Goal: Task Accomplishment & Management: Use online tool/utility

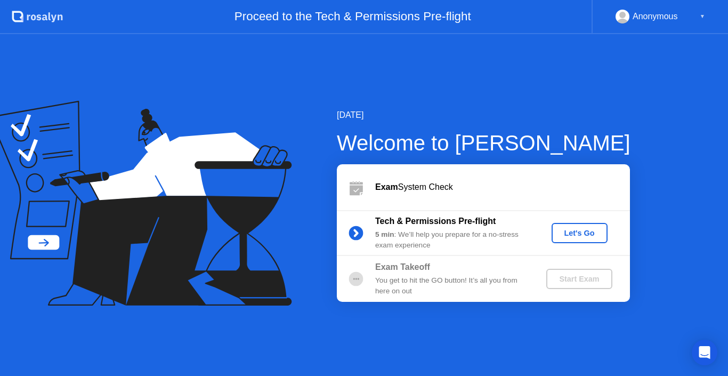
click at [574, 232] on div "Let's Go" at bounding box center [579, 233] width 47 height 9
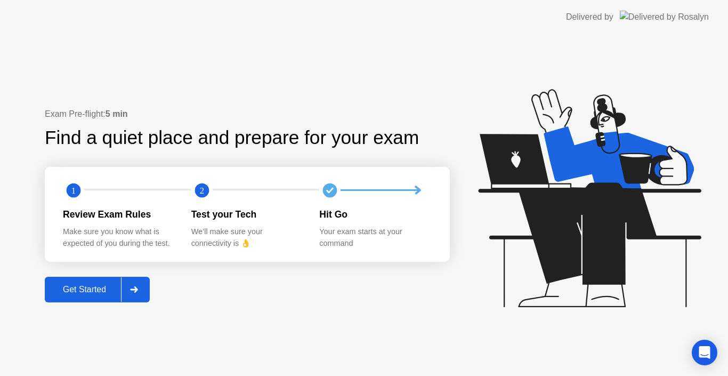
click at [87, 291] on div "Get Started" at bounding box center [84, 290] width 73 height 10
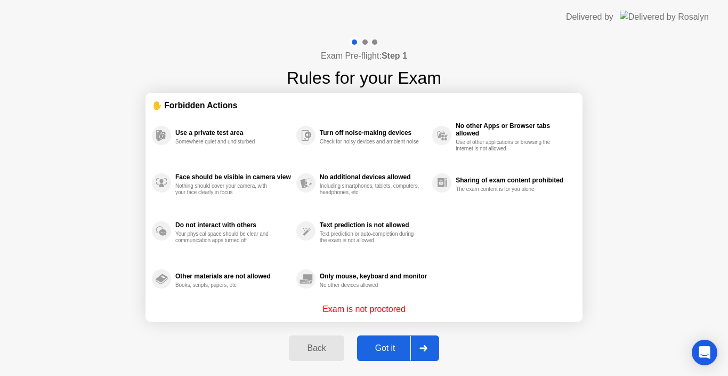
click at [393, 350] on div "Got it" at bounding box center [385, 348] width 50 height 10
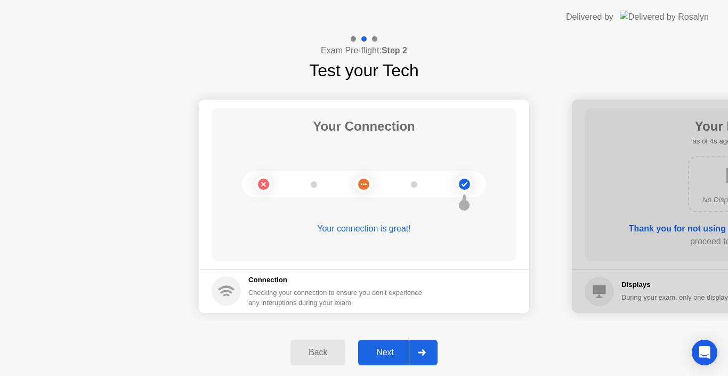
click at [392, 349] on div "Next" at bounding box center [384, 352] width 47 height 10
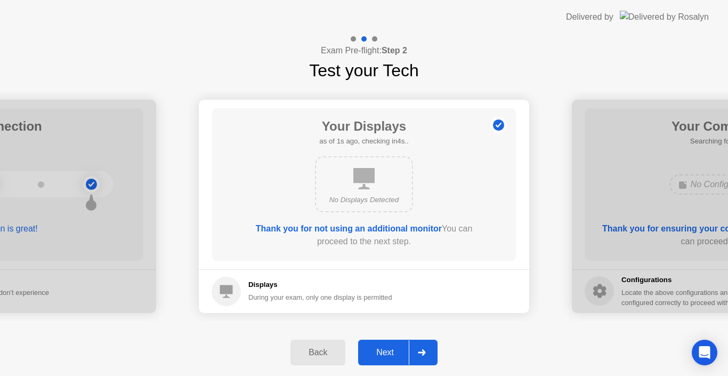
click at [391, 349] on div "Next" at bounding box center [384, 352] width 47 height 10
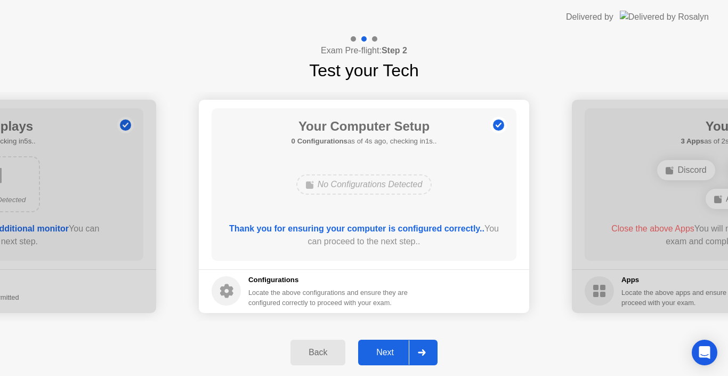
click at [389, 348] on div "Next" at bounding box center [384, 352] width 47 height 10
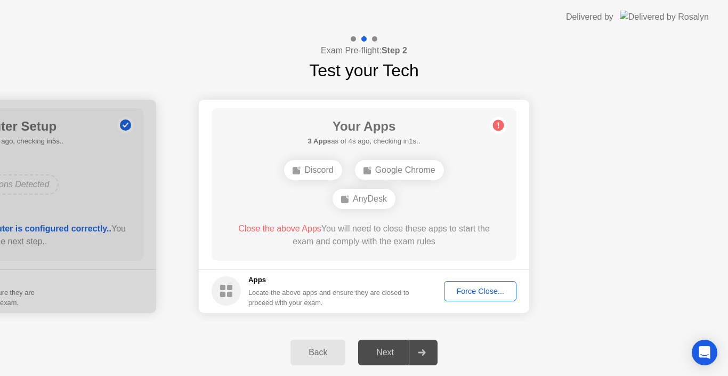
click at [493, 289] on div "Force Close..." at bounding box center [480, 291] width 65 height 9
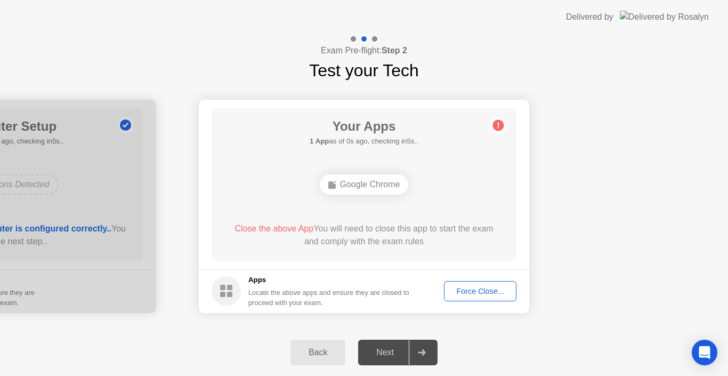
click at [477, 295] on div "Force Close..." at bounding box center [480, 291] width 65 height 9
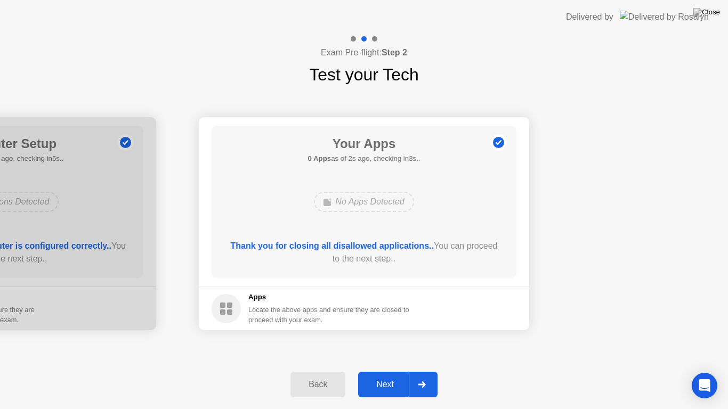
click at [388, 375] on div "Next" at bounding box center [384, 385] width 47 height 10
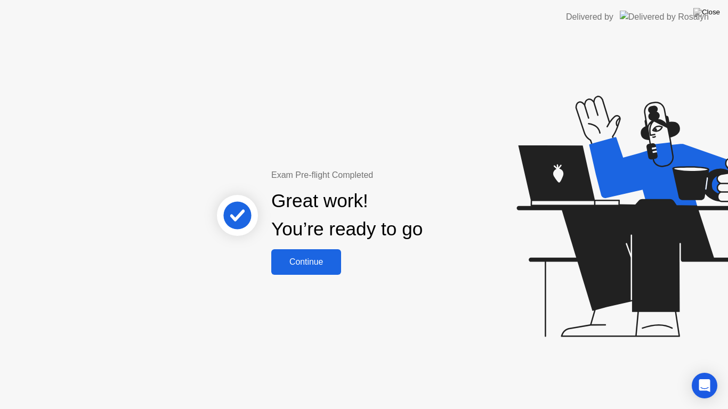
click at [320, 267] on div "Continue" at bounding box center [305, 262] width 63 height 10
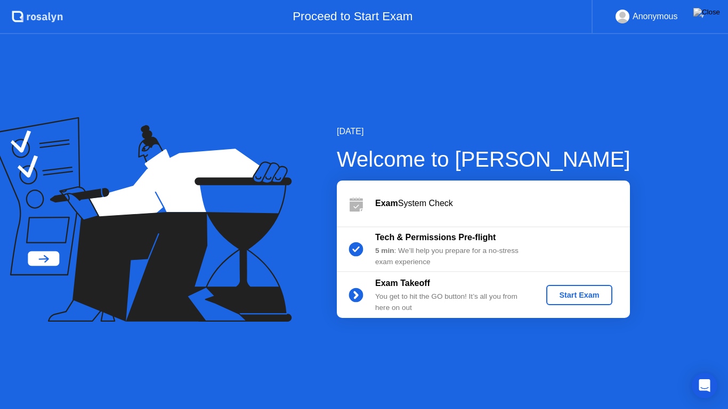
click at [581, 294] on div "Start Exam" at bounding box center [578, 295] width 57 height 9
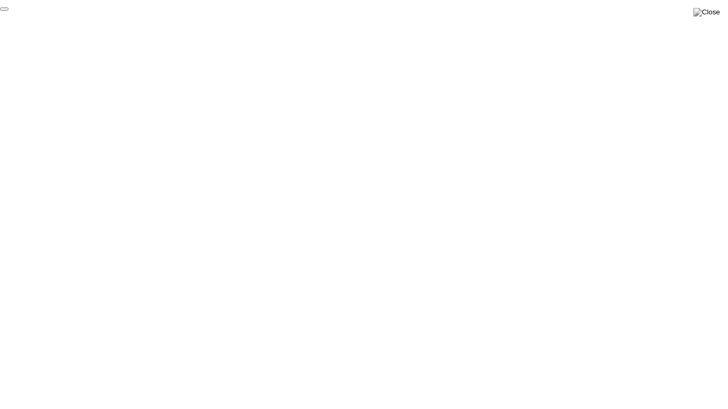
click div "End Proctoring Session"
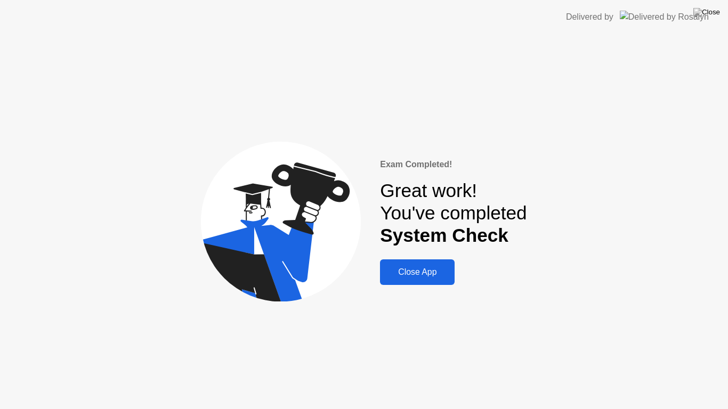
click at [416, 270] on div "Close App" at bounding box center [417, 273] width 68 height 10
